Goal: Task Accomplishment & Management: Manage account settings

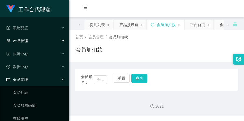
click at [22, 39] on font "产品管理" at bounding box center [20, 41] width 15 height 4
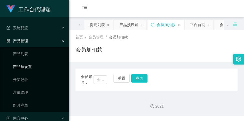
click at [33, 67] on link "产品预设置" at bounding box center [39, 67] width 52 height 11
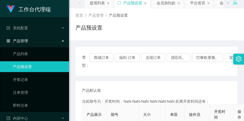
scroll to position [34, 0]
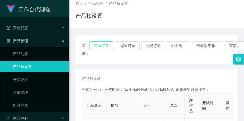
click at [103, 47] on button "商城订单" at bounding box center [102, 46] width 24 height 9
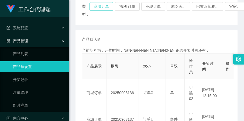
scroll to position [101, 0]
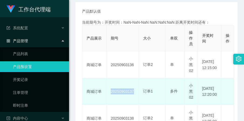
drag, startPoint x: 109, startPoint y: 90, endPoint x: 133, endPoint y: 91, distance: 23.7
click at [133, 91] on td "20250903137" at bounding box center [123, 92] width 32 height 27
copy font "20250903137"
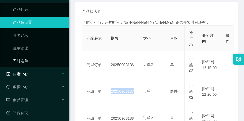
scroll to position [47, 0]
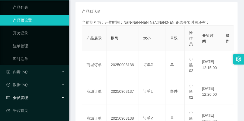
click at [28, 98] on font "会员管理" at bounding box center [20, 98] width 15 height 4
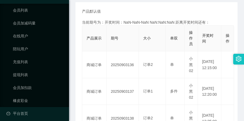
scroll to position [148, 0]
click at [33, 83] on link "会员加扣款" at bounding box center [39, 87] width 52 height 11
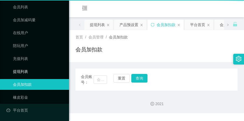
scroll to position [83, 0]
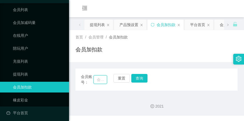
click at [102, 80] on input "text" at bounding box center [100, 80] width 13 height 9
paste input "[PERSON_NAME]"
type input "[PERSON_NAME]"
click at [134, 77] on button "查询" at bounding box center [142, 78] width 18 height 9
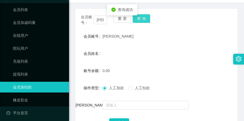
scroll to position [67, 0]
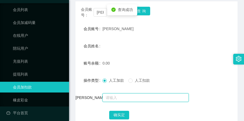
click at [129, 95] on input "text" at bounding box center [146, 98] width 86 height 9
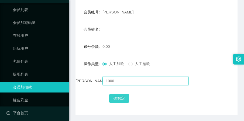
scroll to position [101, 0]
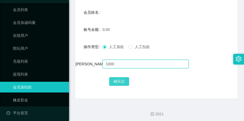
type input "1000"
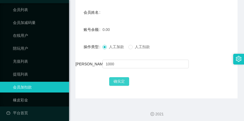
click at [120, 83] on button "确实定" at bounding box center [119, 81] width 20 height 9
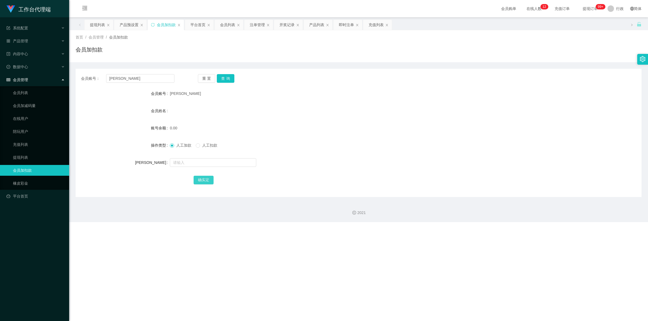
scroll to position [0, 0]
click at [216, 75] on div "重置 查询" at bounding box center [244, 78] width 93 height 9
click at [222, 79] on button "查询" at bounding box center [226, 78] width 18 height 9
click at [108, 77] on input "[PERSON_NAME]" at bounding box center [140, 78] width 68 height 9
drag, startPoint x: 144, startPoint y: 81, endPoint x: 102, endPoint y: 79, distance: 41.9
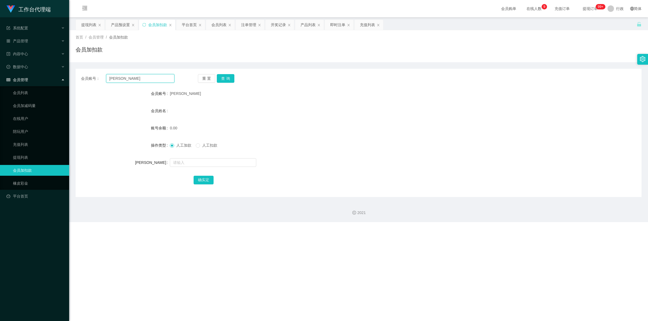
click at [102, 79] on div "会员账号： [PERSON_NAME]" at bounding box center [127, 78] width 93 height 9
click at [199, 76] on button "重置" at bounding box center [207, 78] width 18 height 9
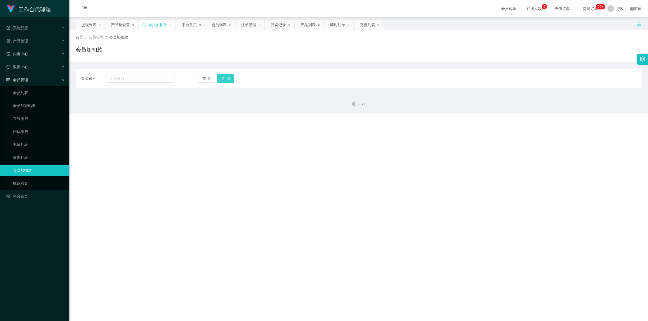
click at [218, 81] on button "查询" at bounding box center [226, 78] width 18 height 9
click at [121, 75] on input "text" at bounding box center [140, 78] width 68 height 9
paste input "[PERSON_NAME]"
type input "[PERSON_NAME]"
click at [230, 80] on button "查询" at bounding box center [226, 78] width 18 height 9
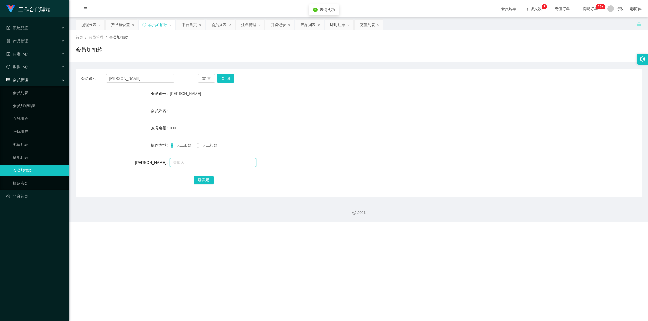
click at [184, 121] on input "text" at bounding box center [213, 162] width 86 height 9
type input "1000"
click at [196, 121] on button "确实定" at bounding box center [203, 180] width 20 height 9
click at [210, 79] on button "重置" at bounding box center [207, 78] width 18 height 9
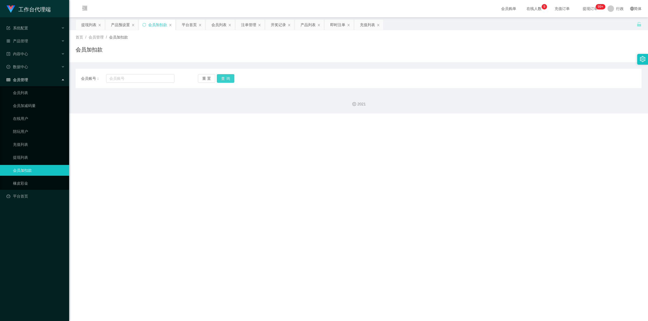
click at [227, 76] on button "查询" at bounding box center [226, 78] width 18 height 9
click at [209, 79] on button "重置" at bounding box center [207, 78] width 18 height 9
click at [225, 76] on button "查询" at bounding box center [226, 78] width 18 height 9
click at [124, 76] on input "text" at bounding box center [140, 78] width 68 height 9
paste input "[PERSON_NAME]"
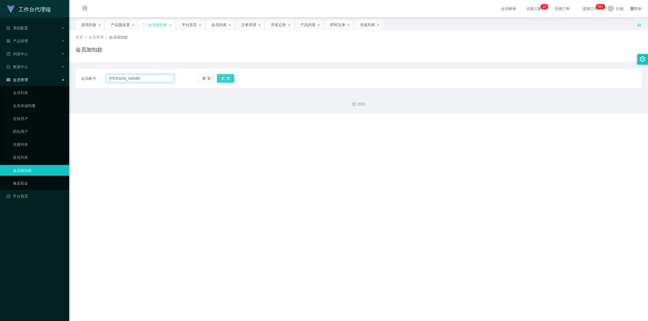
type input "[PERSON_NAME]"
click at [227, 76] on button "查询" at bounding box center [226, 78] width 18 height 9
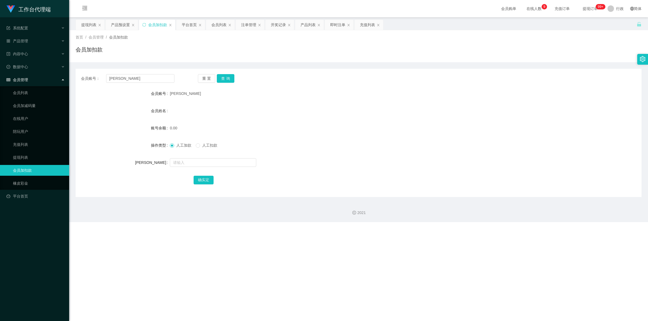
click at [244, 59] on div "首页 / 会员管理 / 会员加扣款 / 会员加扣款" at bounding box center [358, 46] width 578 height 32
click at [36, 25] on div "系统配置" at bounding box center [34, 28] width 69 height 11
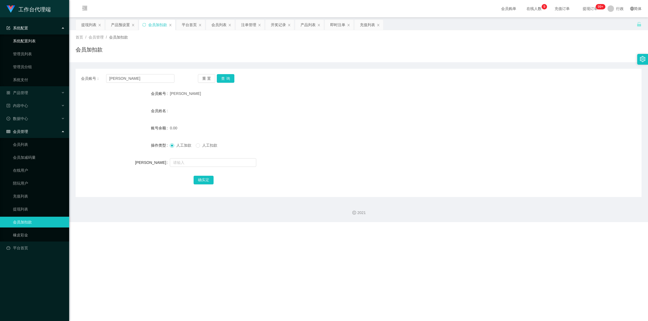
click at [36, 38] on link "系统配置列表" at bounding box center [39, 41] width 52 height 11
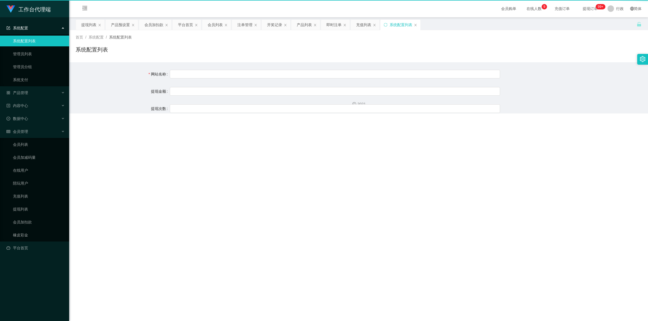
type input "工作台"
type input "40"
type input "1000000"
type input "[URL][DOMAIN_NAME]"
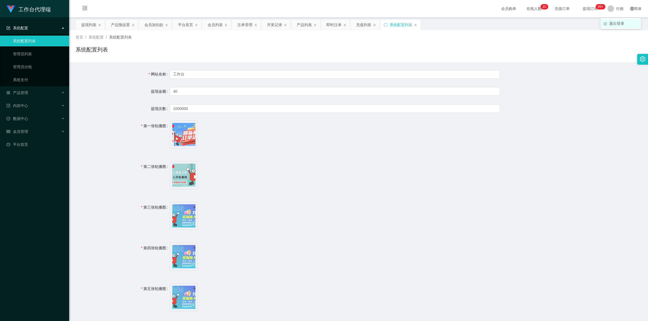
click at [244, 20] on li "退出登录" at bounding box center [620, 23] width 40 height 9
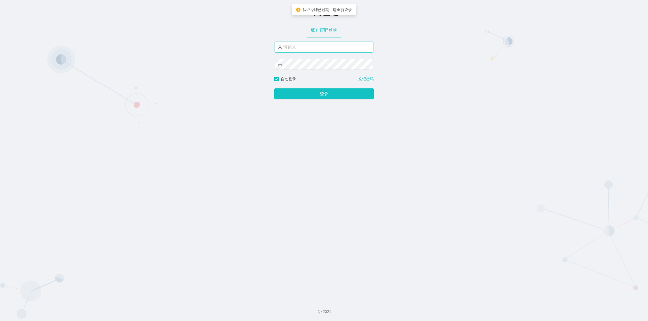
type input "admin"
drag, startPoint x: 292, startPoint y: 45, endPoint x: 281, endPoint y: 47, distance: 11.4
click at [244, 47] on input "admin" at bounding box center [324, 47] width 98 height 11
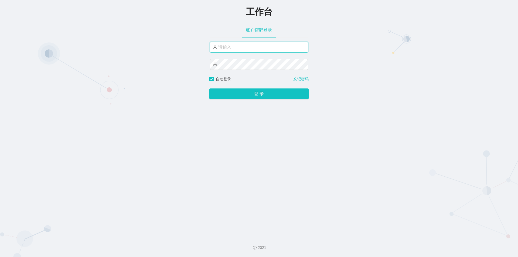
click at [252, 49] on input "text" at bounding box center [259, 47] width 98 height 11
paste input "admin"
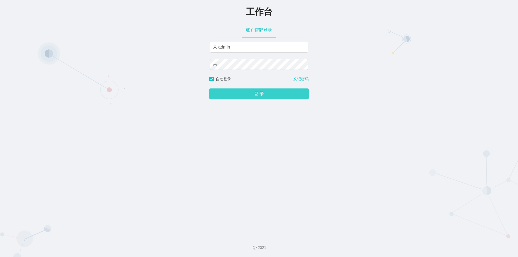
type input "admin"
click at [239, 92] on button "登 录" at bounding box center [258, 93] width 99 height 11
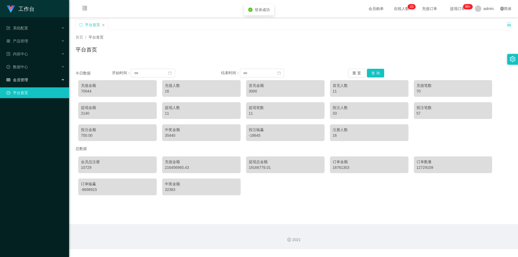
click at [42, 80] on div "会员管理" at bounding box center [34, 79] width 69 height 11
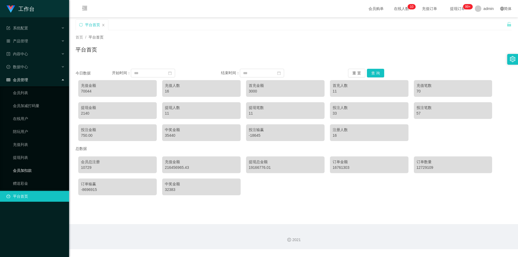
click at [25, 173] on link "会员加扣款" at bounding box center [39, 170] width 52 height 11
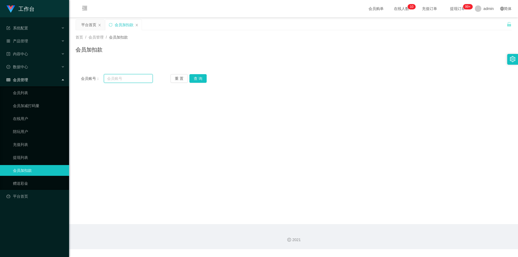
click at [129, 79] on input "text" at bounding box center [128, 78] width 49 height 9
paste input "admin"
type input "admin"
click at [202, 79] on button "查 询" at bounding box center [197, 78] width 17 height 9
drag, startPoint x: 123, startPoint y: 82, endPoint x: 104, endPoint y: 79, distance: 19.1
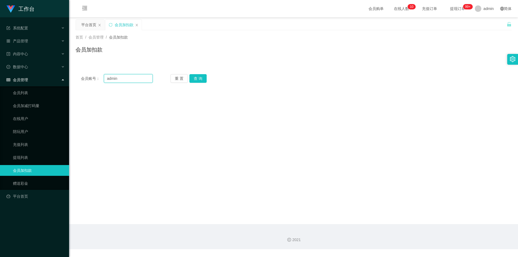
click at [104, 79] on input "admin" at bounding box center [128, 78] width 49 height 9
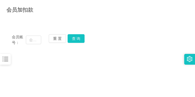
scroll to position [54, 0]
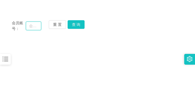
drag, startPoint x: 33, startPoint y: 27, endPoint x: 35, endPoint y: 27, distance: 2.7
click at [33, 27] on input "text" at bounding box center [34, 26] width 16 height 9
paste input "[PERSON_NAME]"
type input "[PERSON_NAME]"
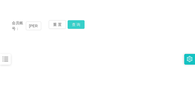
click at [83, 22] on button "查 询" at bounding box center [76, 24] width 17 height 9
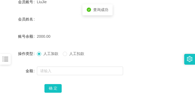
scroll to position [108, 0]
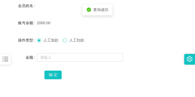
click at [67, 42] on span at bounding box center [65, 40] width 4 height 4
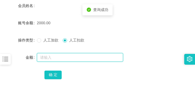
click at [67, 56] on input "text" at bounding box center [80, 57] width 86 height 9
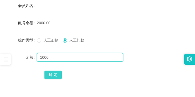
type input "1000"
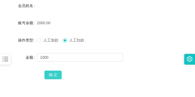
click at [52, 71] on button "确 定" at bounding box center [53, 75] width 17 height 9
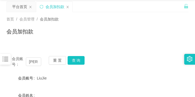
scroll to position [0, 0]
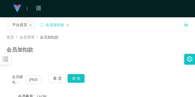
click at [5, 56] on icon "图标: bars" at bounding box center [5, 59] width 7 height 7
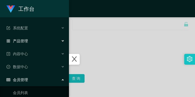
click at [28, 39] on span "产品管理" at bounding box center [17, 41] width 22 height 4
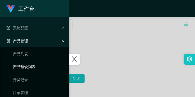
click at [29, 66] on link "产品预设列表" at bounding box center [39, 67] width 52 height 11
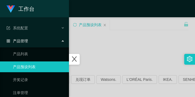
click at [80, 56] on div at bounding box center [74, 59] width 11 height 11
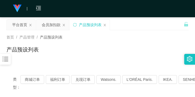
scroll to position [54, 0]
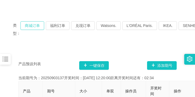
click at [31, 26] on button "商城订单" at bounding box center [33, 25] width 24 height 9
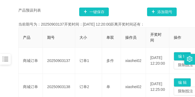
scroll to position [108, 0]
